Goal: Find specific page/section: Find specific page/section

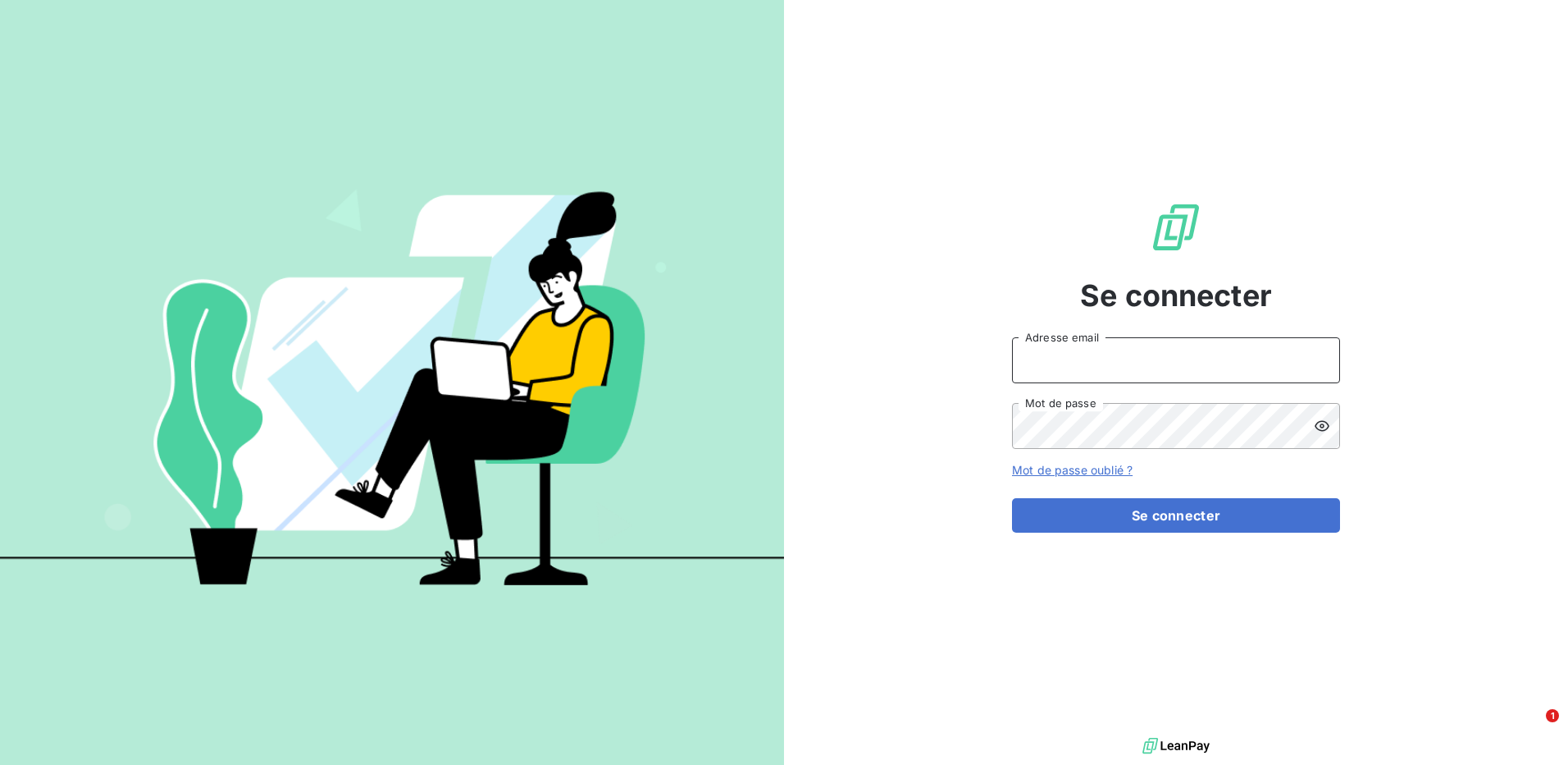
type input "[PERSON_NAME][EMAIL_ADDRESS][DOMAIN_NAME]"
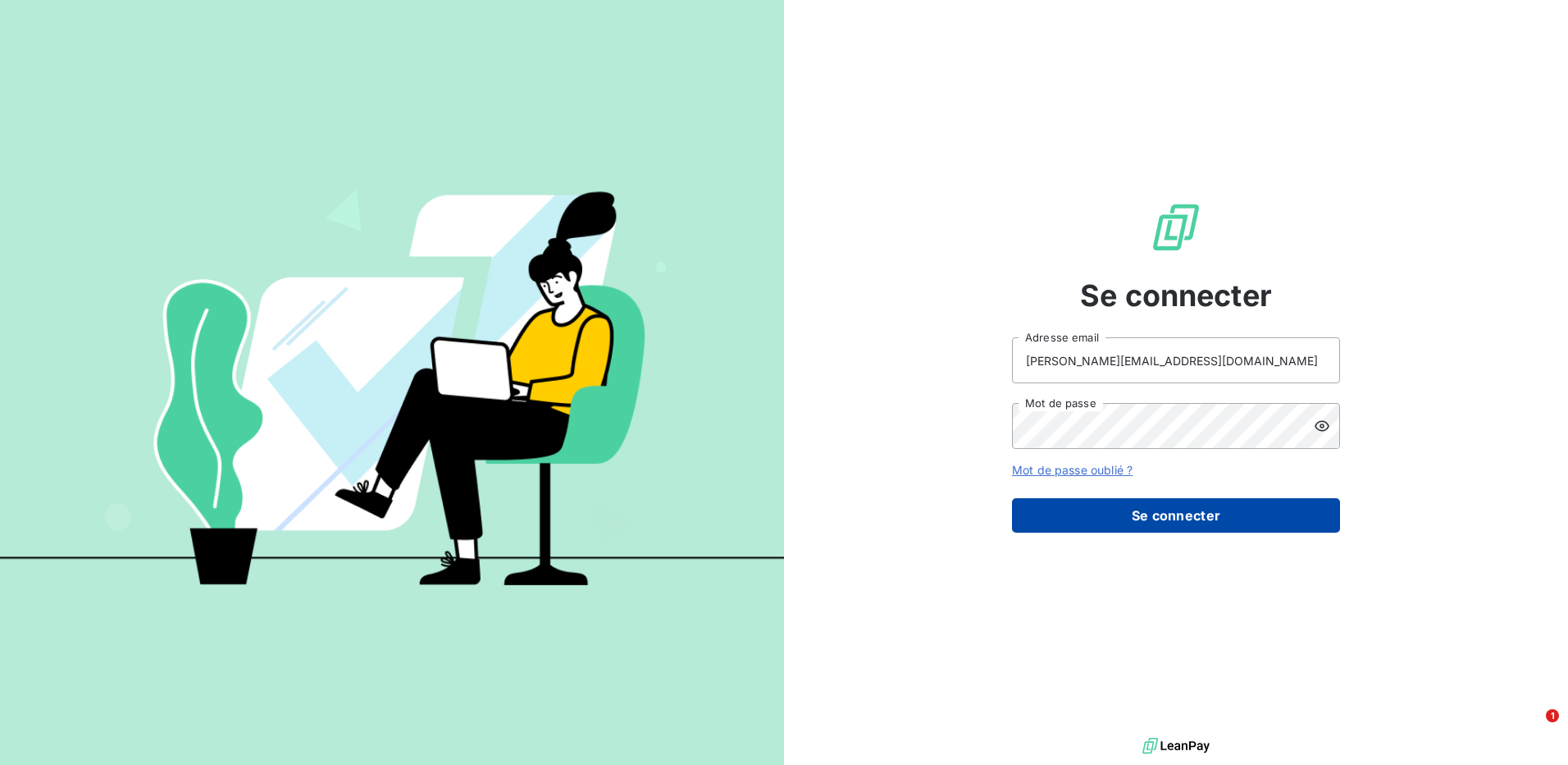
click at [1152, 504] on button "Se connecter" at bounding box center [1176, 515] width 328 height 35
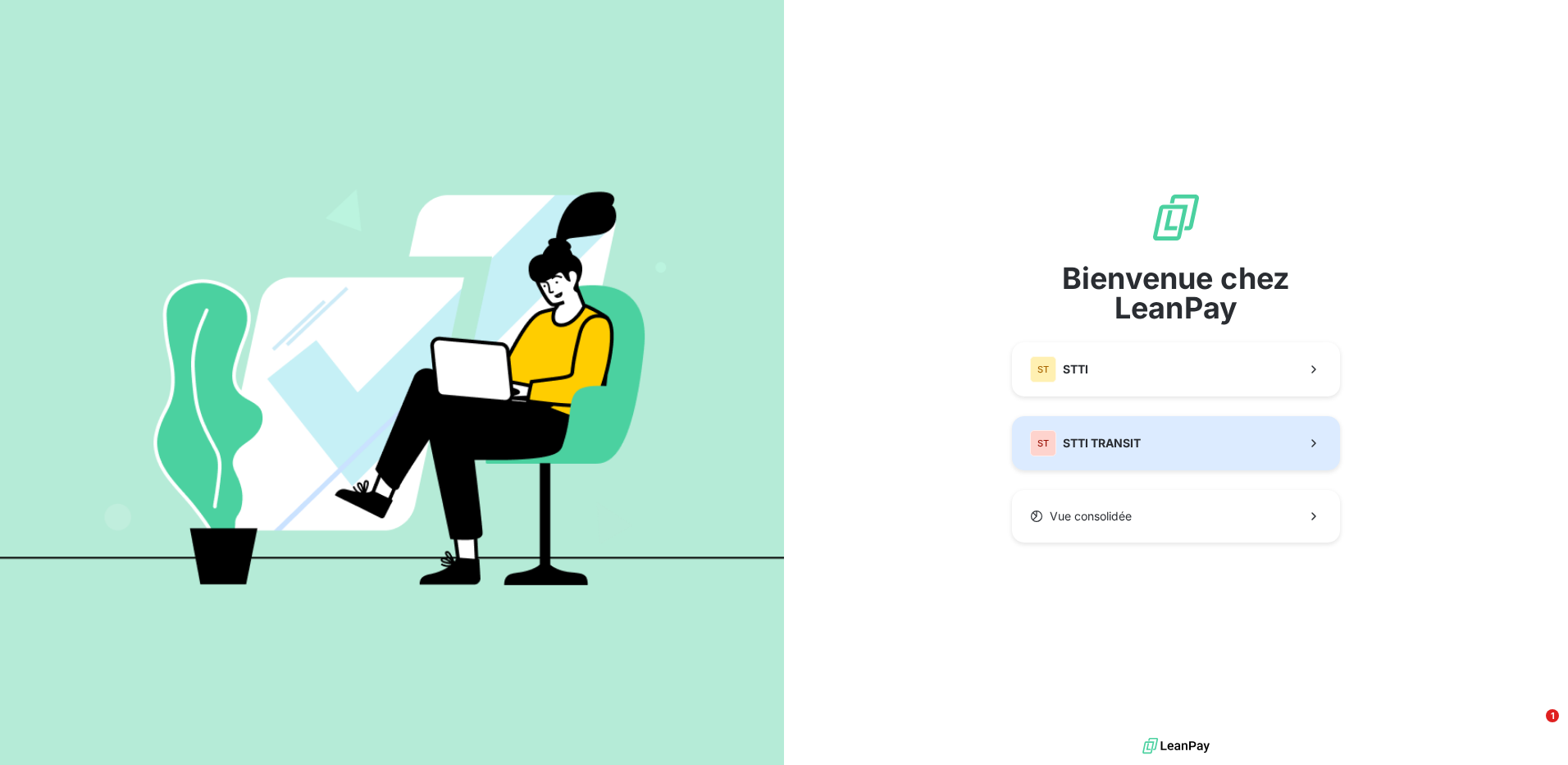
click at [1159, 461] on button "ST STTI TRANSIT" at bounding box center [1176, 443] width 328 height 54
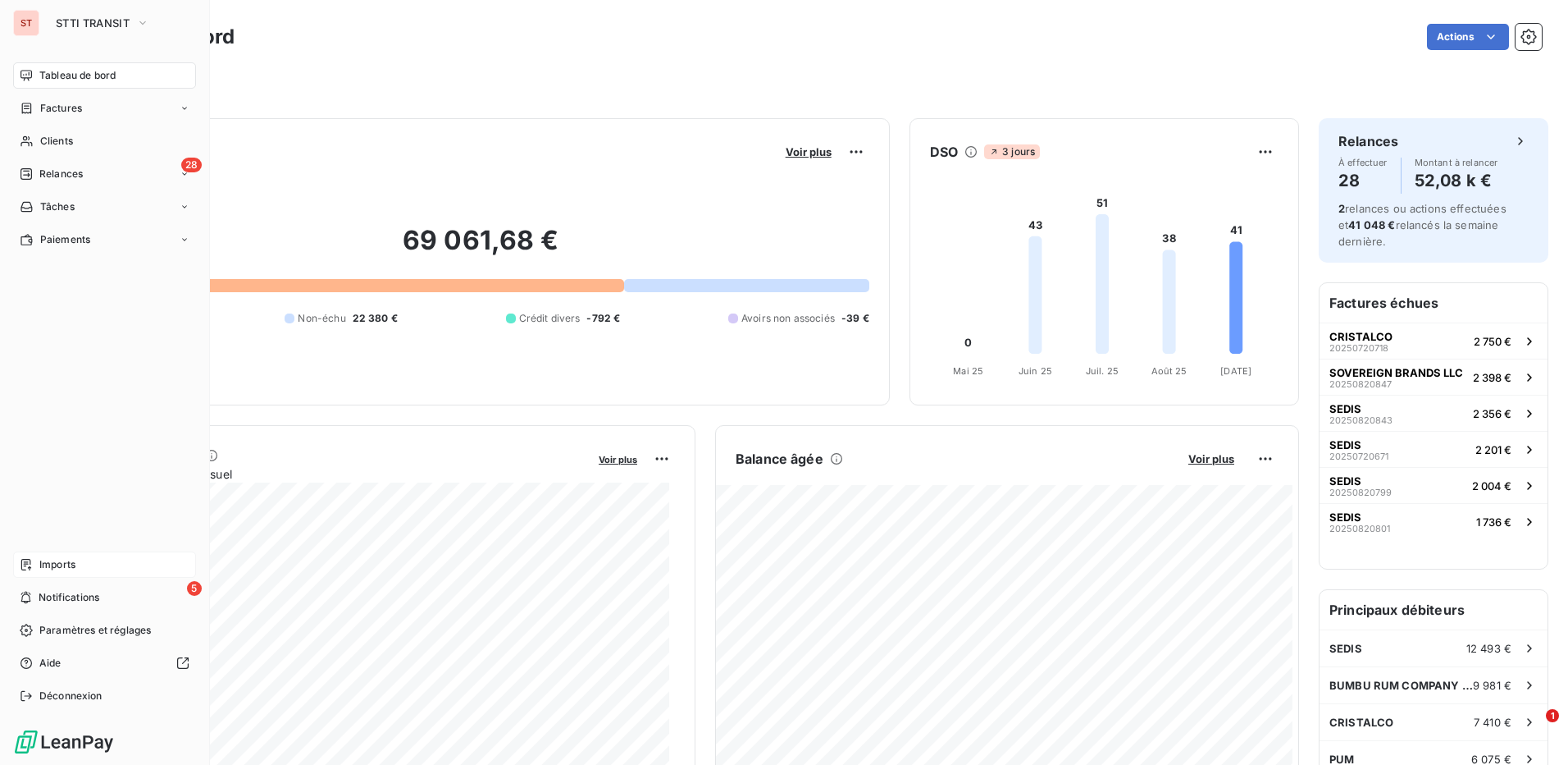
click at [46, 561] on span "Imports" at bounding box center [57, 563] width 36 height 14
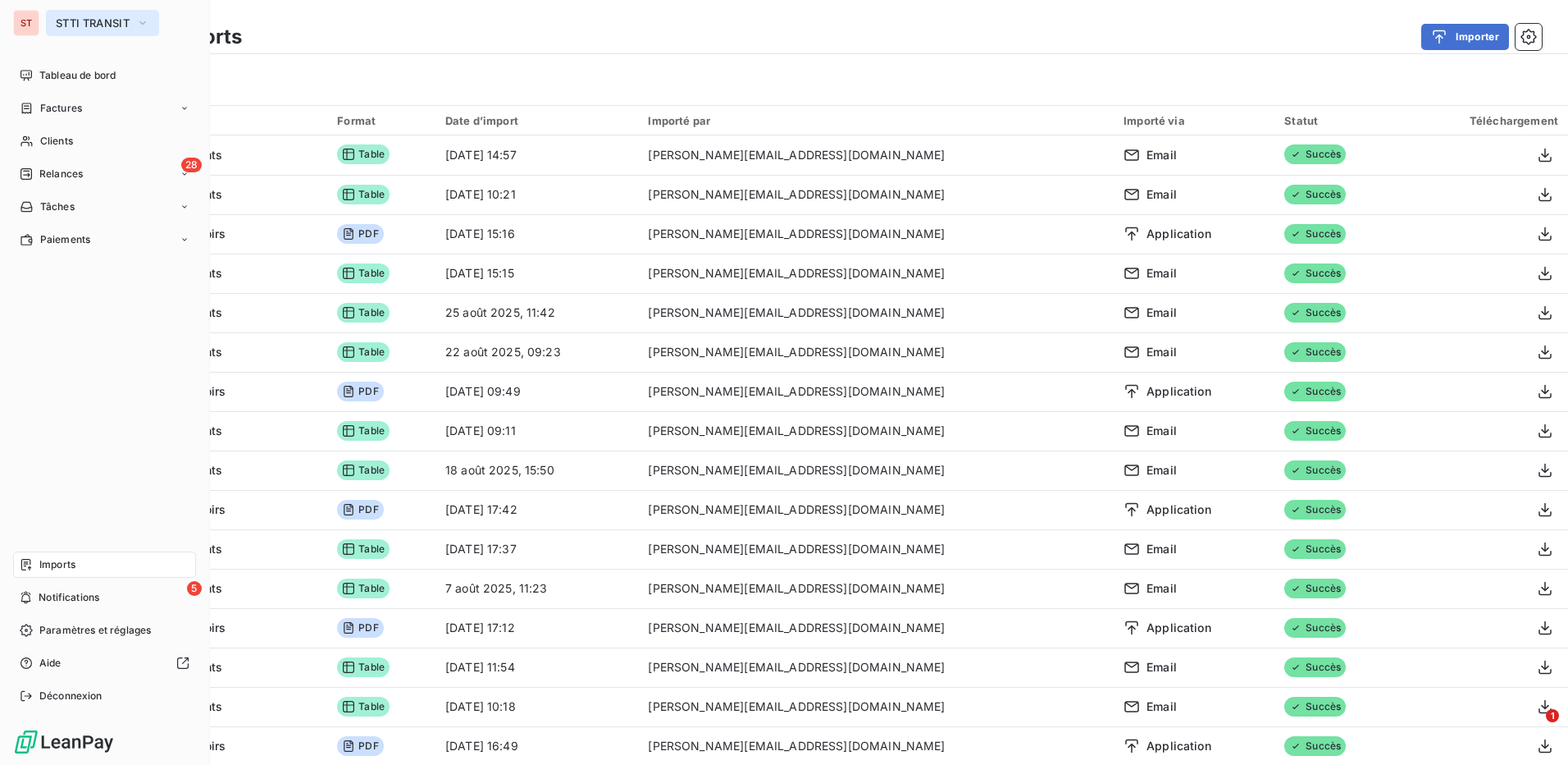
click at [121, 22] on span "STTI TRANSIT" at bounding box center [93, 23] width 74 height 14
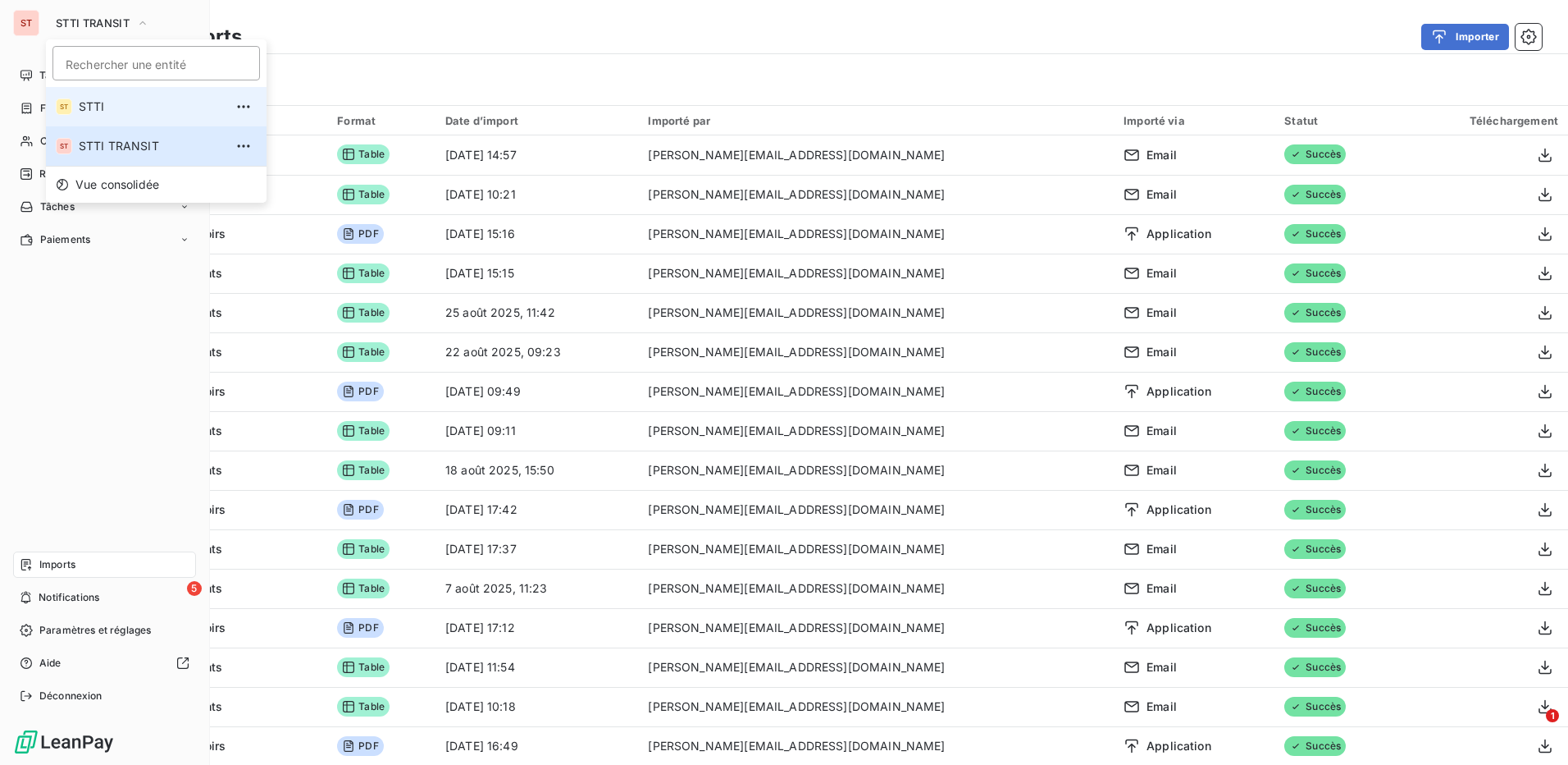
click at [128, 113] on span "STTI" at bounding box center [151, 106] width 146 height 16
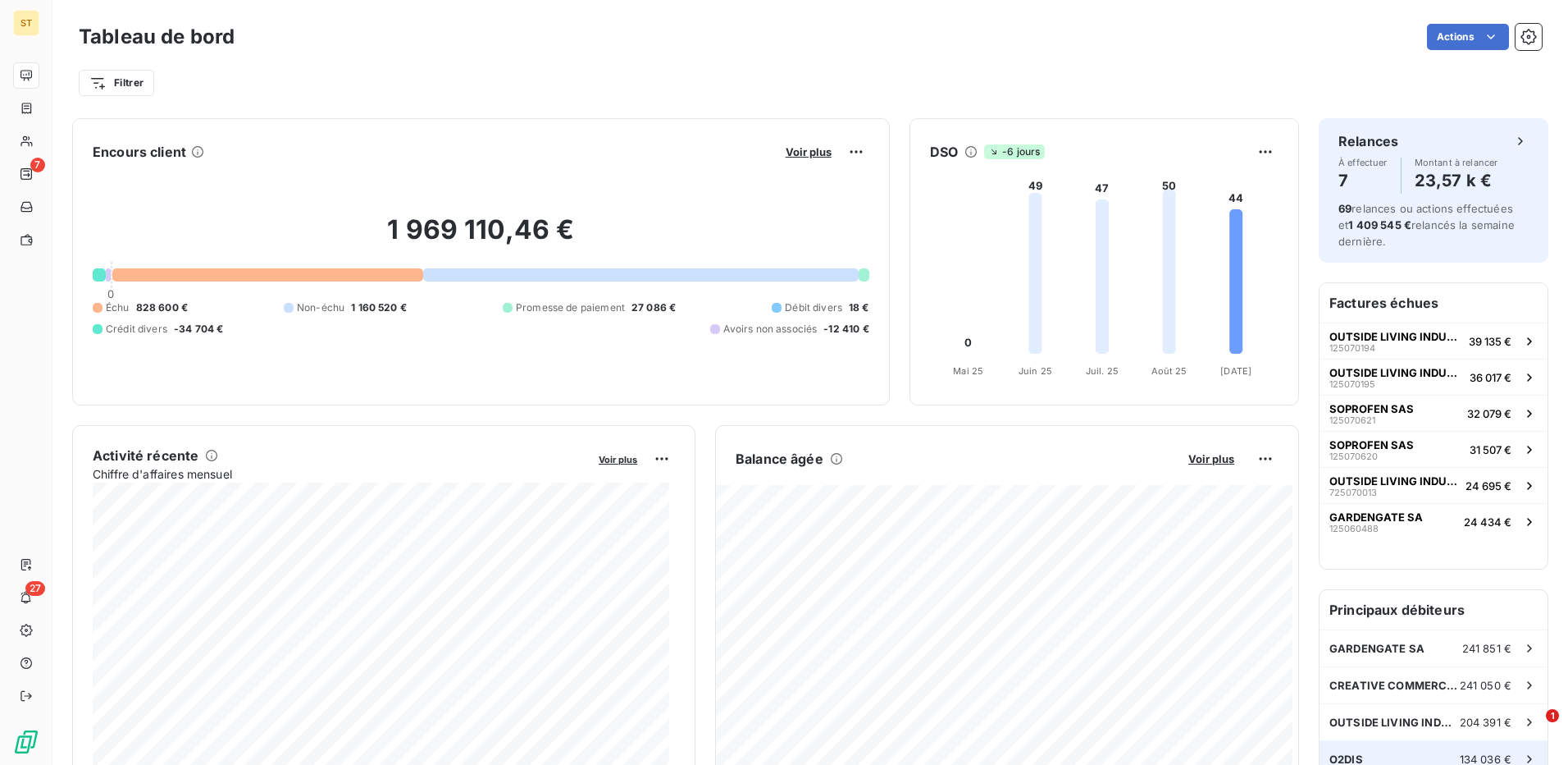
click at [1373, 748] on div "O2DIS 134 036 €" at bounding box center [1433, 758] width 228 height 36
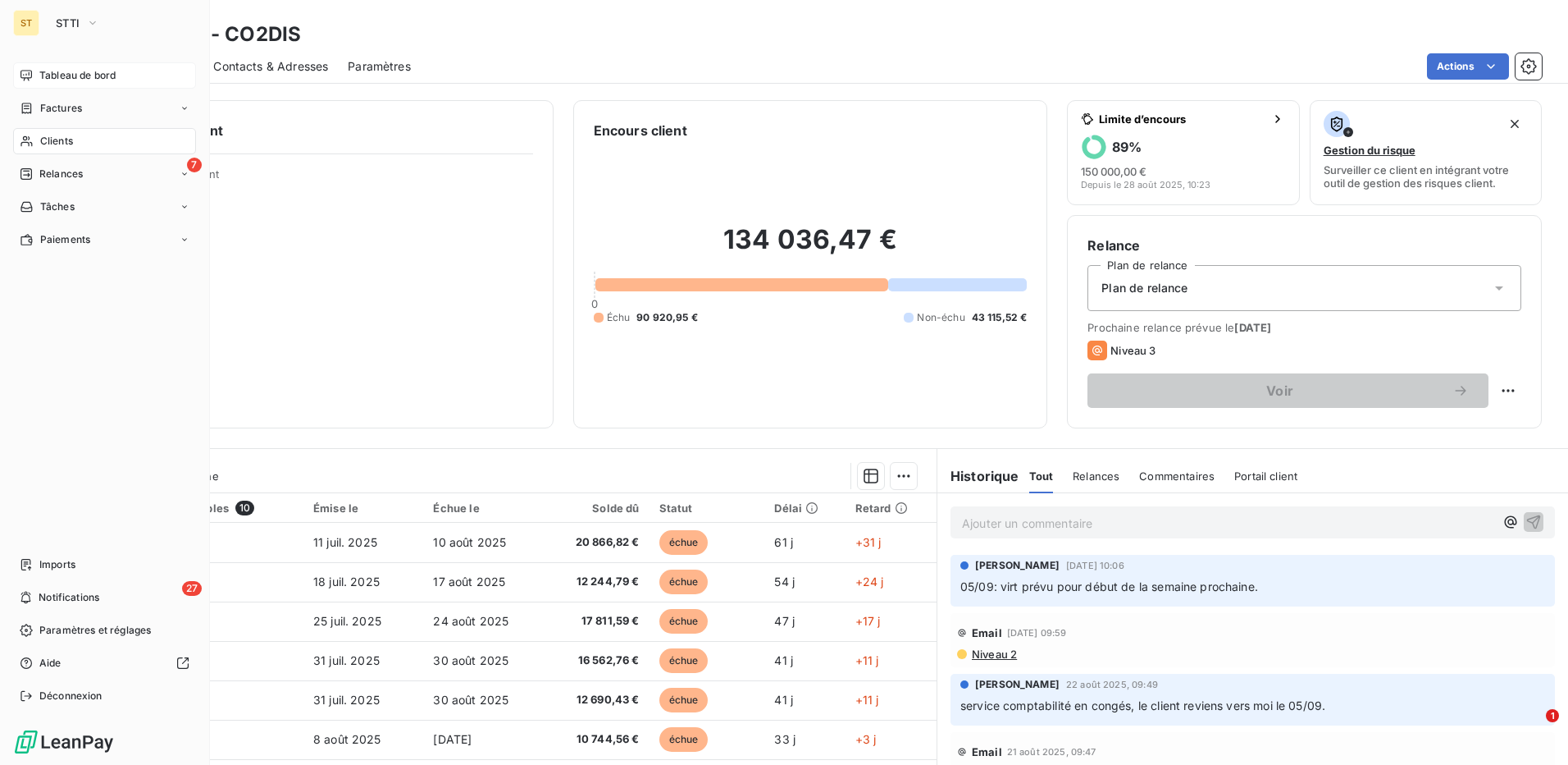
click at [30, 70] on icon at bounding box center [26, 74] width 12 height 11
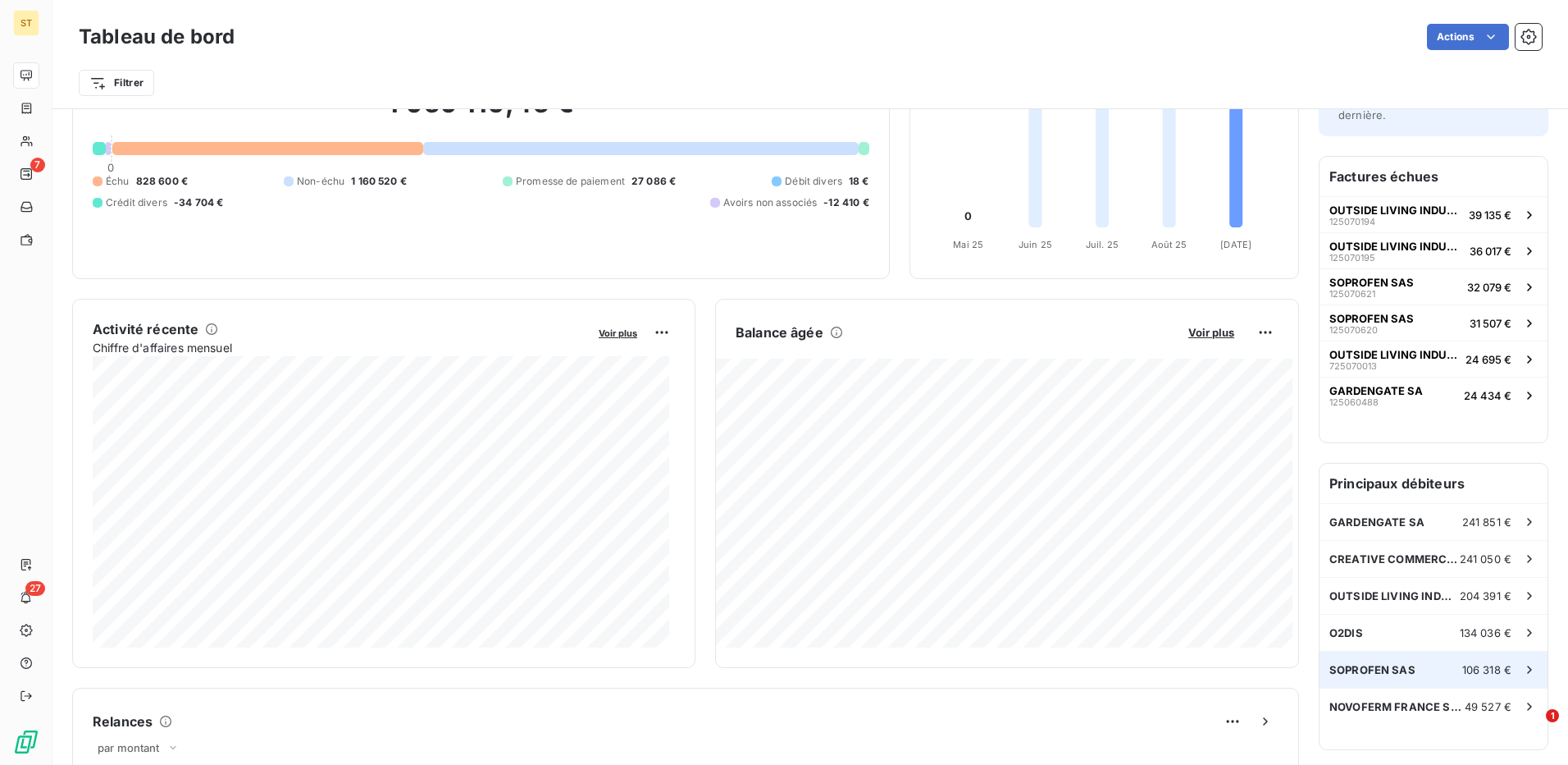
scroll to position [167, 0]
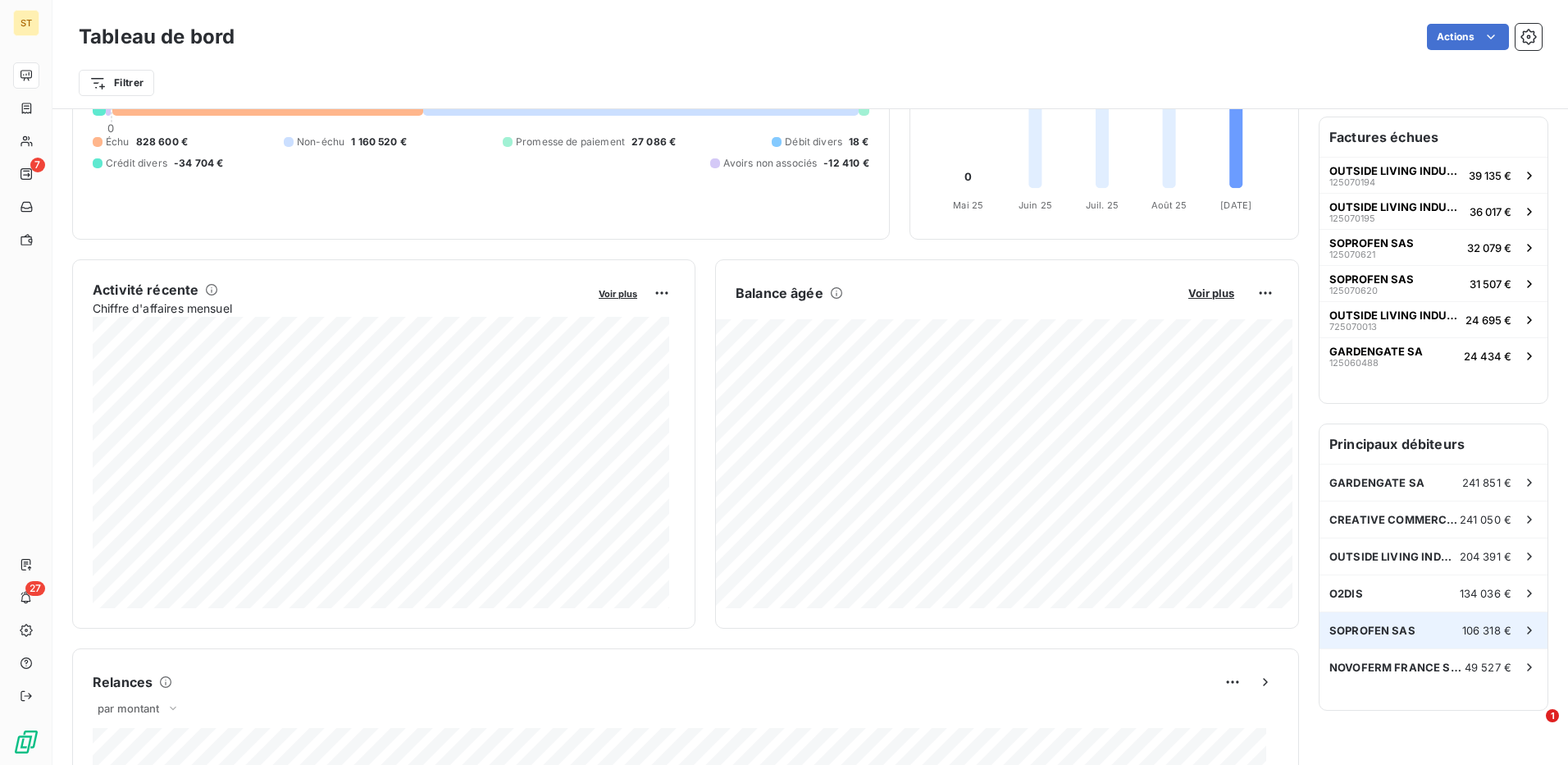
click at [1437, 618] on div "SOPROFEN SAS 106 318 €" at bounding box center [1433, 629] width 228 height 36
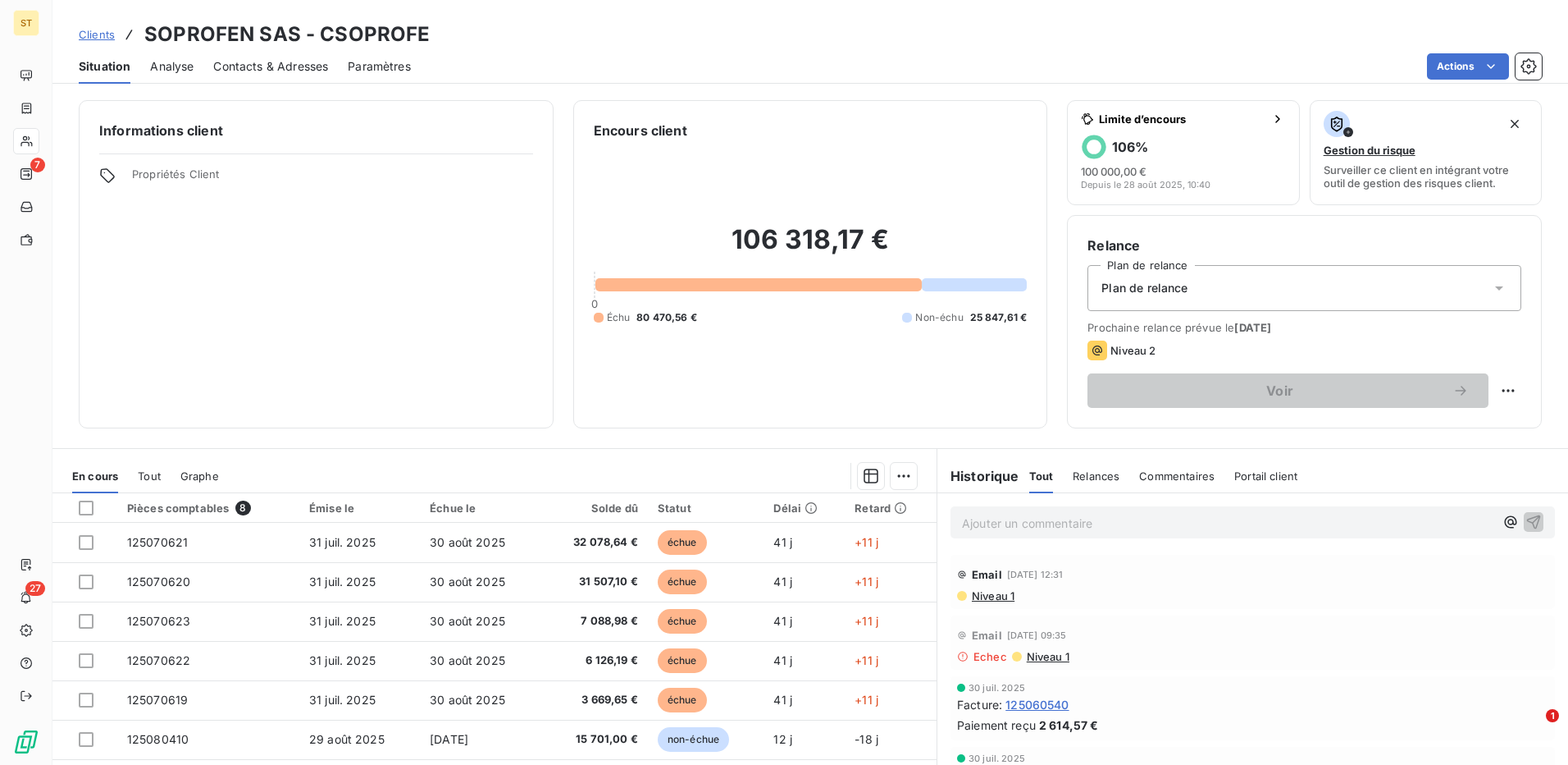
click at [271, 68] on span "Contacts & Adresses" at bounding box center [270, 66] width 115 height 16
